Goal: Book appointment/travel/reservation

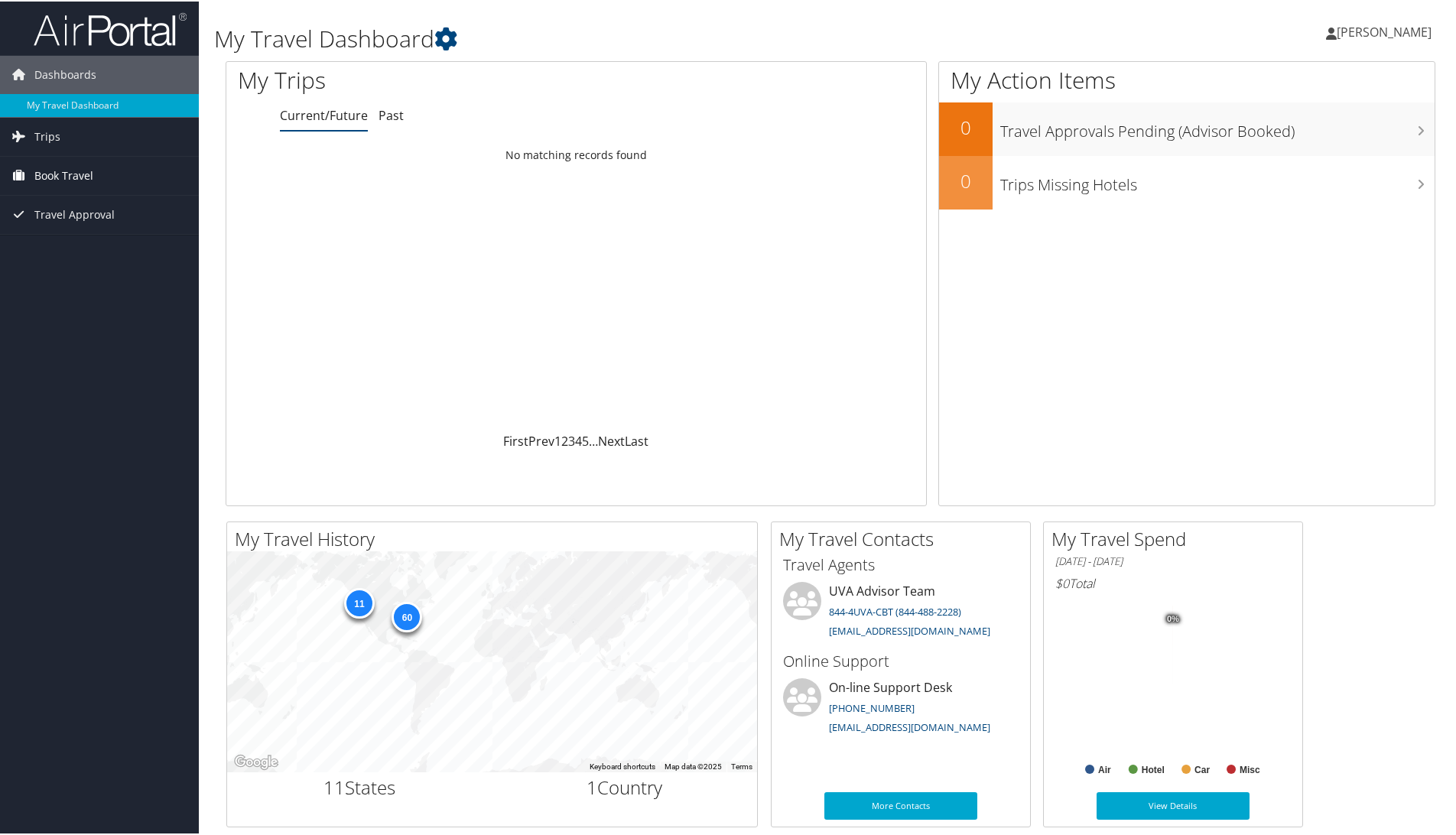
click at [48, 177] on span "Book Travel" at bounding box center [63, 175] width 59 height 38
click at [65, 252] on link "Book/Manage Online Trips" at bounding box center [99, 251] width 199 height 23
